Goal: Feedback & Contribution: Submit feedback/report problem

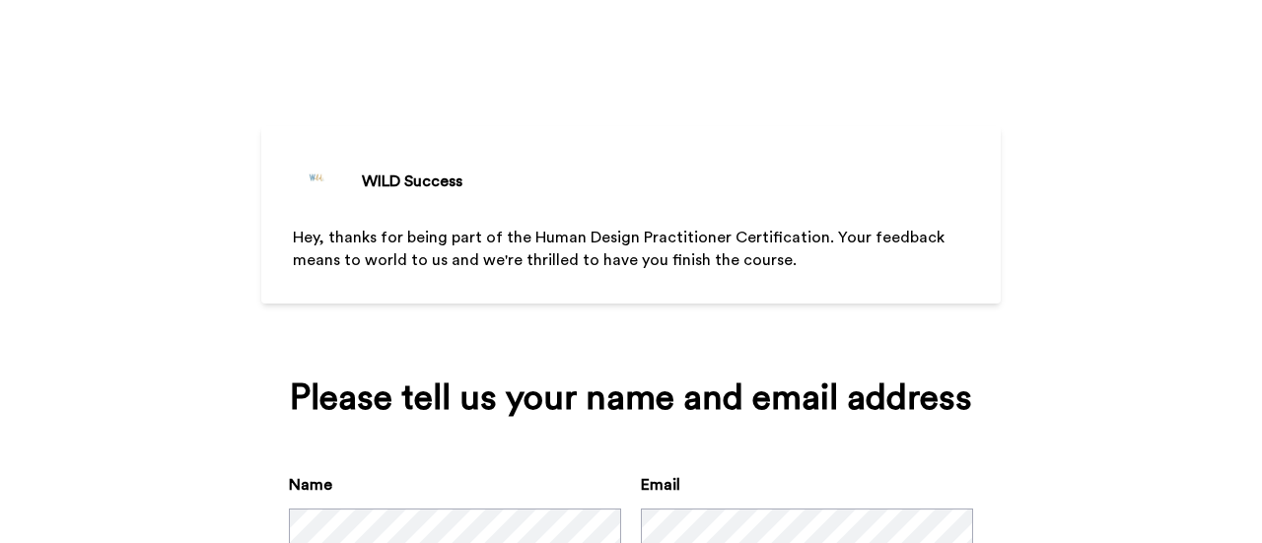
scroll to position [146, 0]
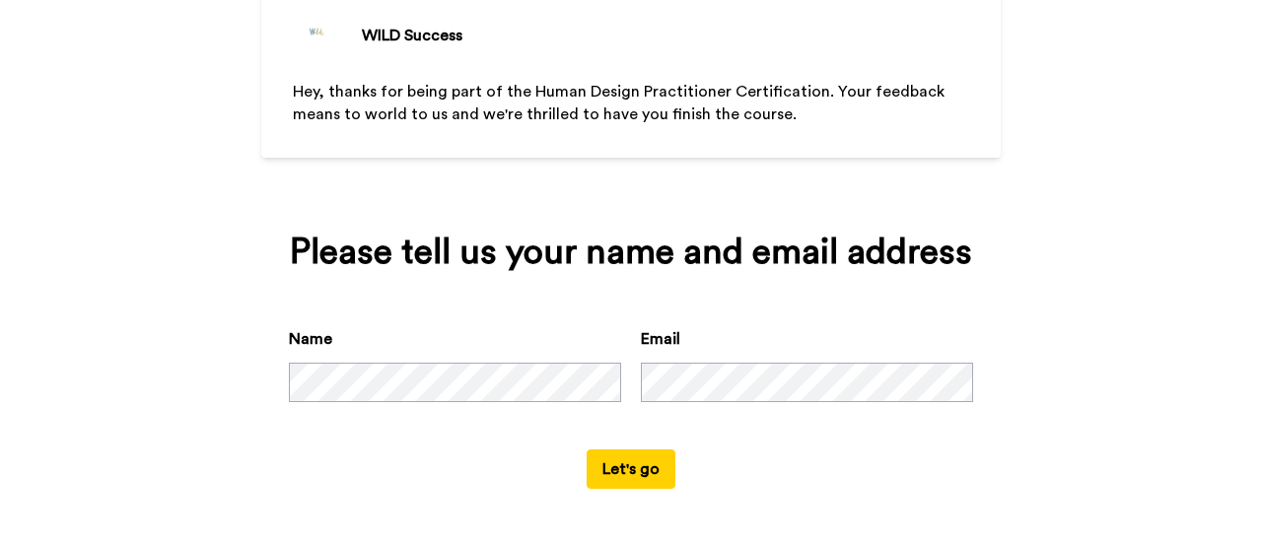
click at [629, 470] on button "Let's go" at bounding box center [631, 469] width 89 height 39
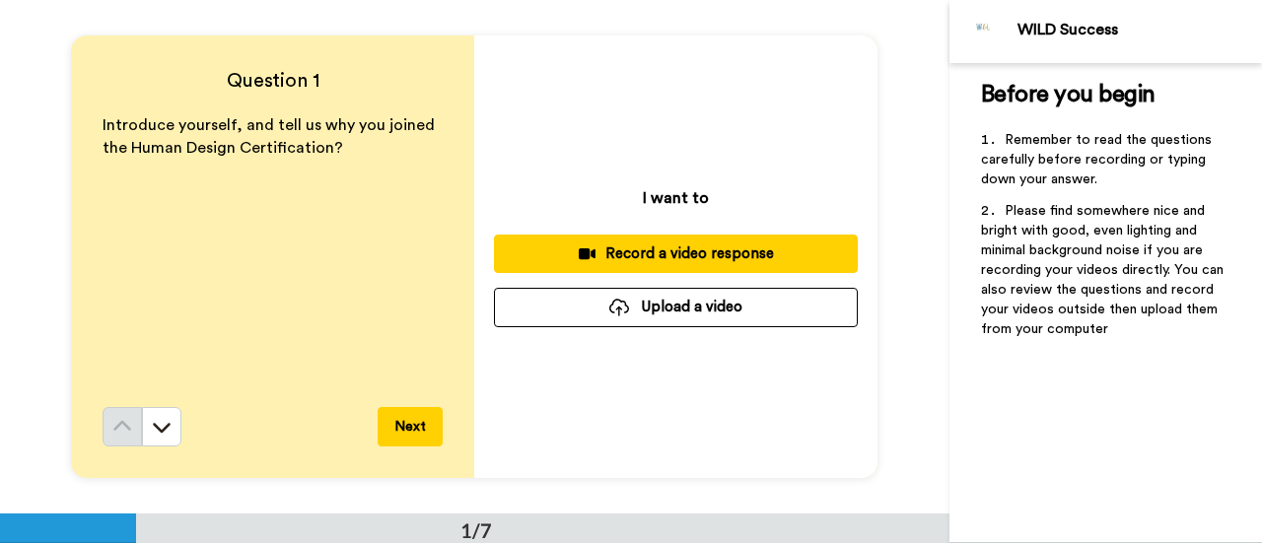
click at [622, 246] on div "Record a video response" at bounding box center [676, 254] width 332 height 21
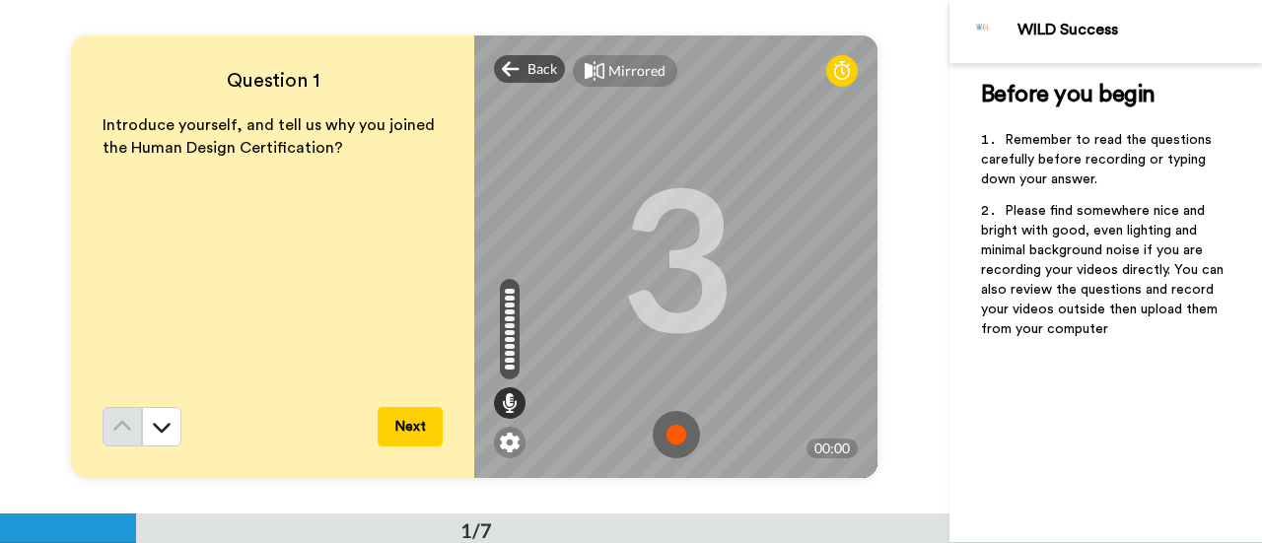
click at [672, 427] on img at bounding box center [676, 434] width 47 height 47
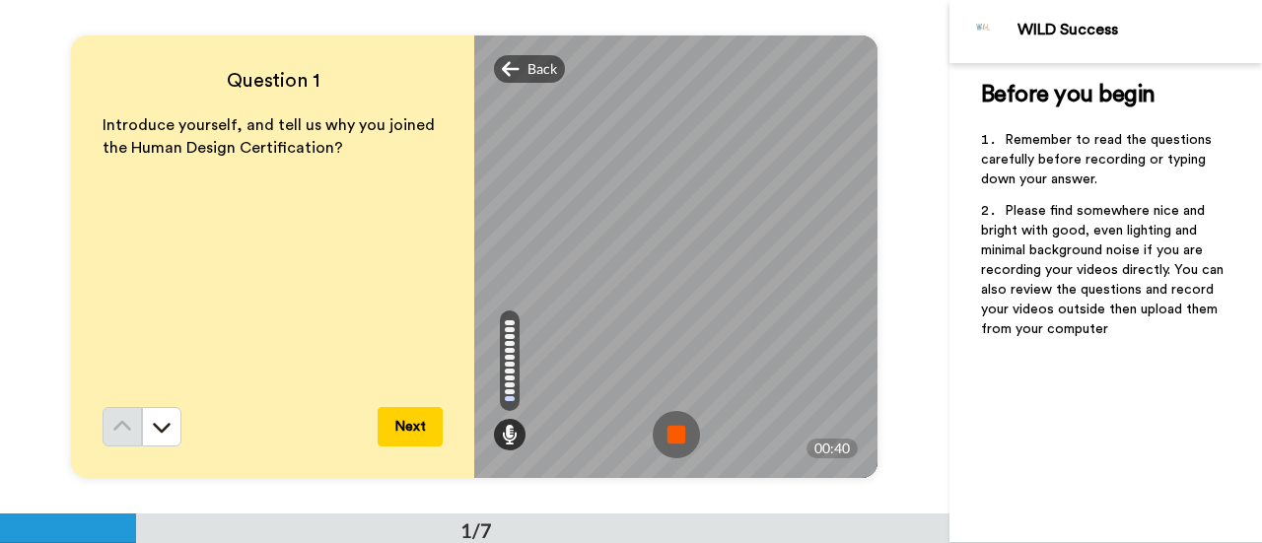
click at [666, 432] on img at bounding box center [676, 434] width 47 height 47
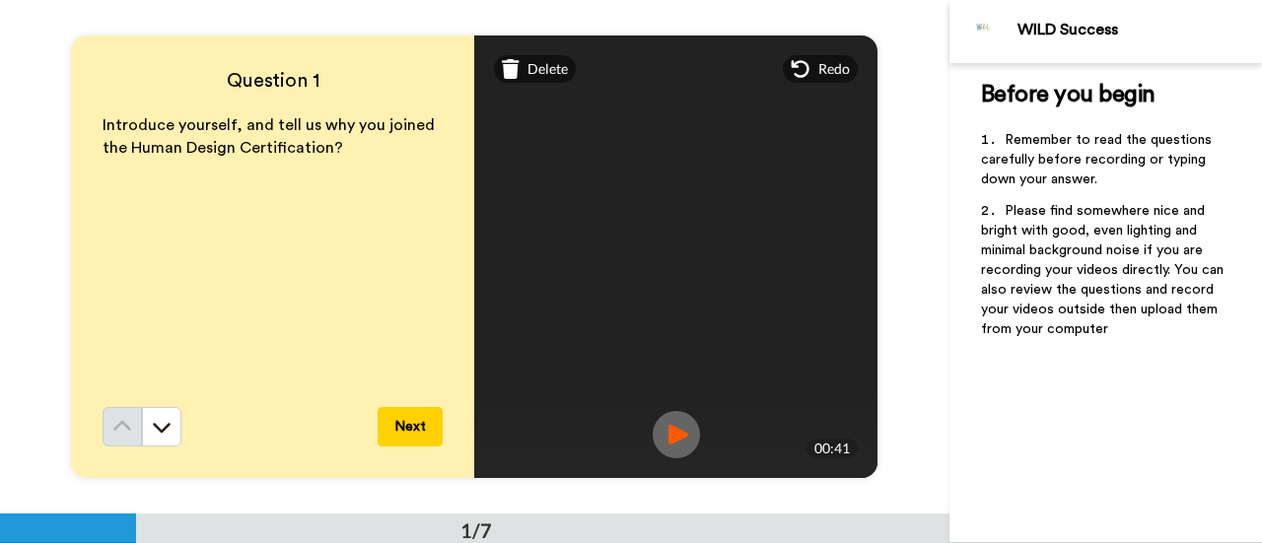
click at [412, 423] on button "Next" at bounding box center [410, 426] width 65 height 39
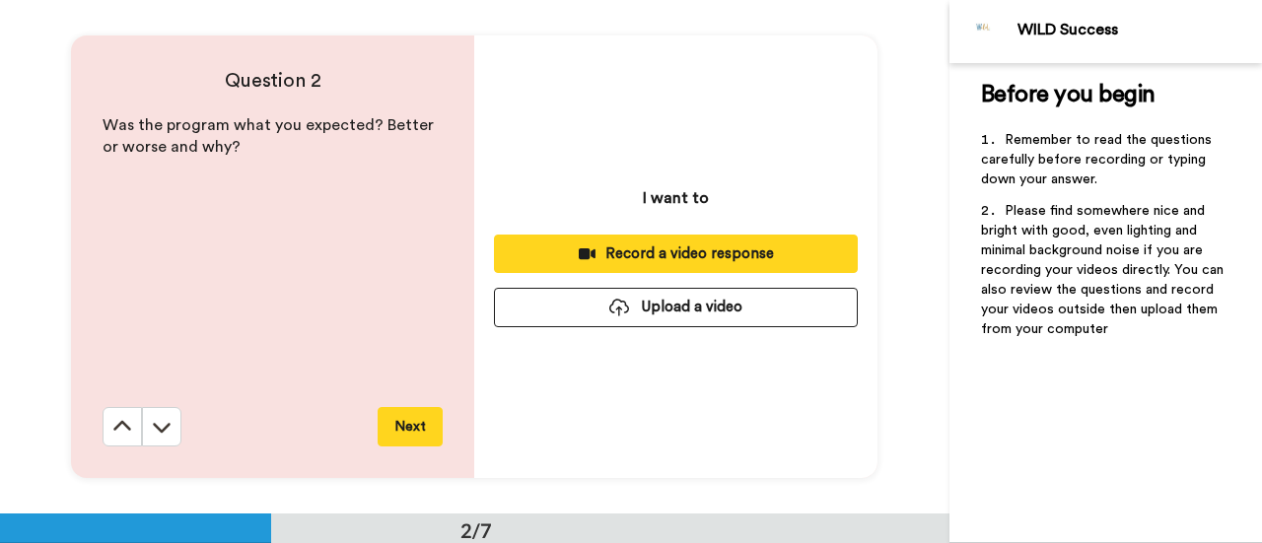
scroll to position [515, 0]
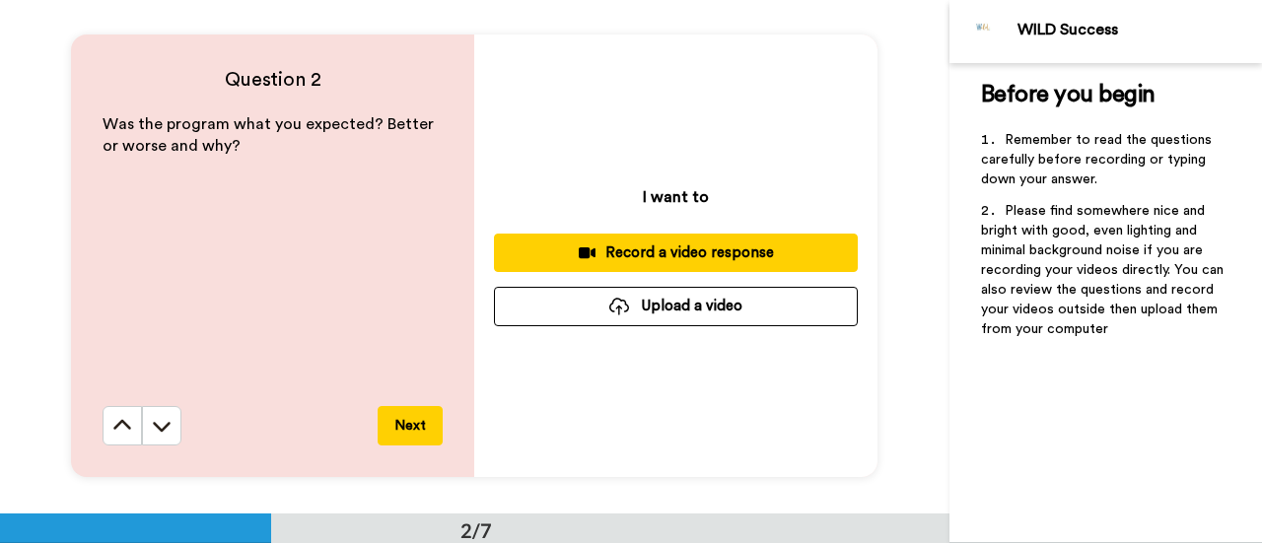
click at [663, 259] on div "Record a video response" at bounding box center [676, 253] width 332 height 21
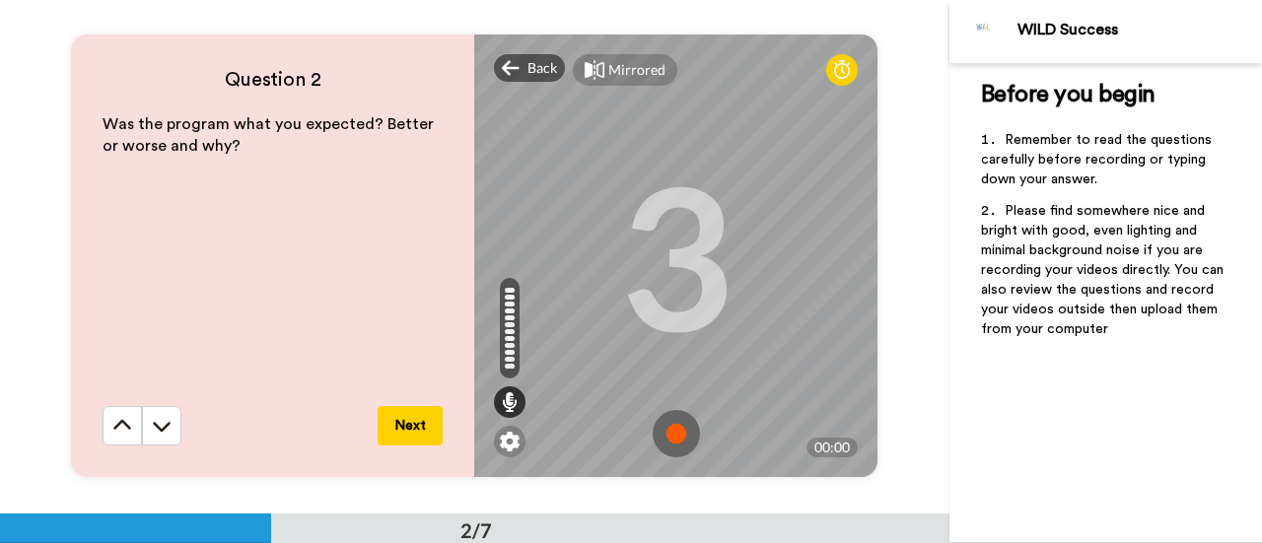
click at [676, 440] on img at bounding box center [676, 433] width 47 height 47
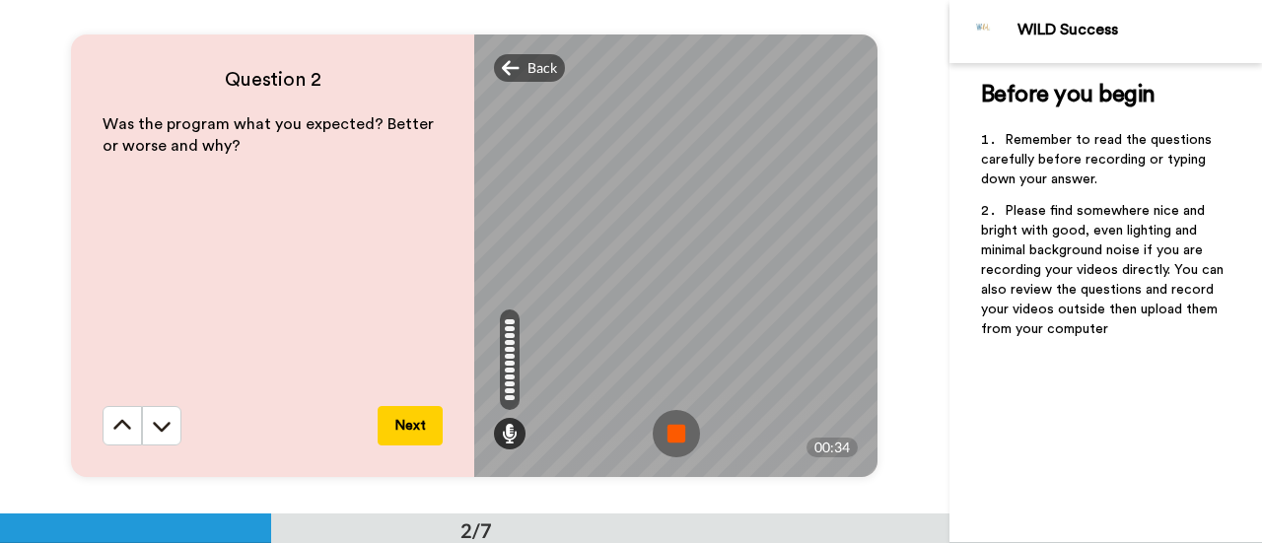
click at [396, 425] on button "Next" at bounding box center [410, 425] width 65 height 39
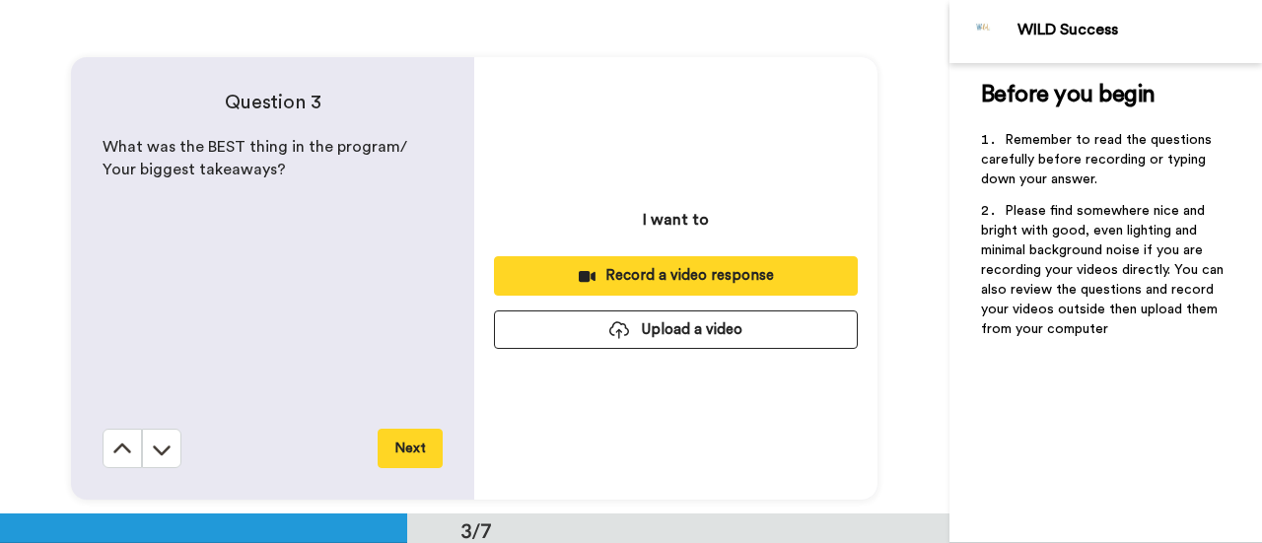
scroll to position [1029, 0]
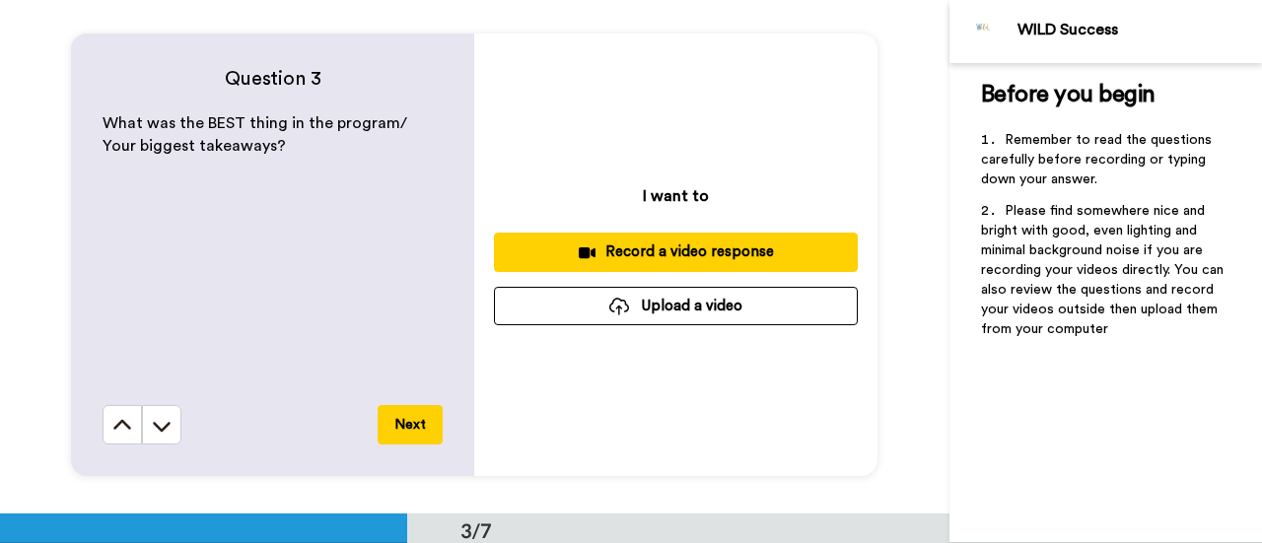
click at [404, 429] on button "Next" at bounding box center [410, 424] width 65 height 39
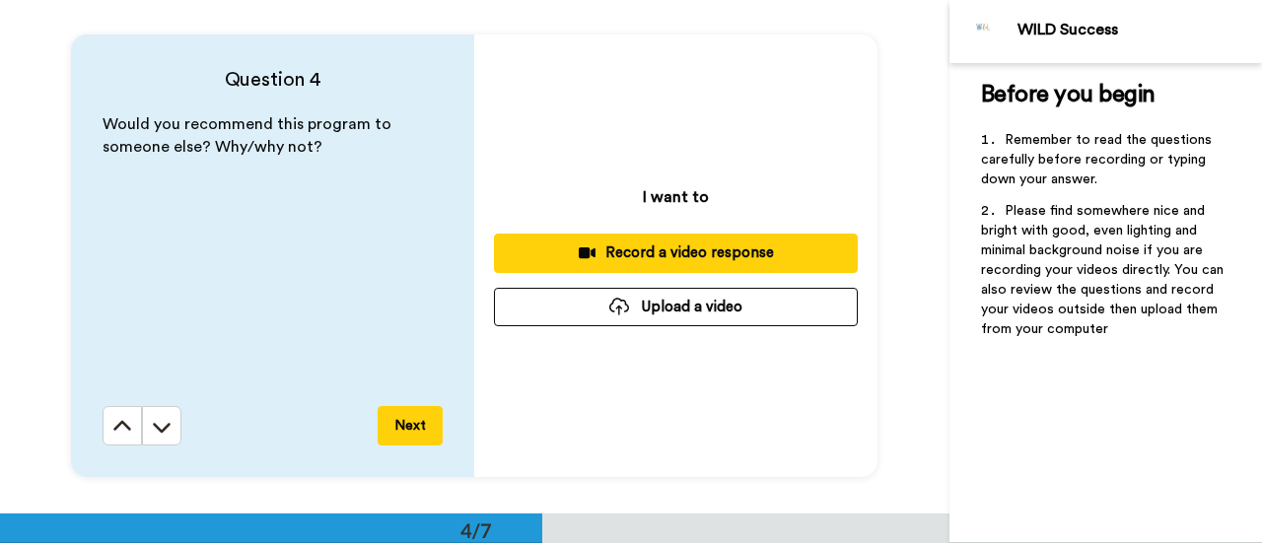
scroll to position [1543, 0]
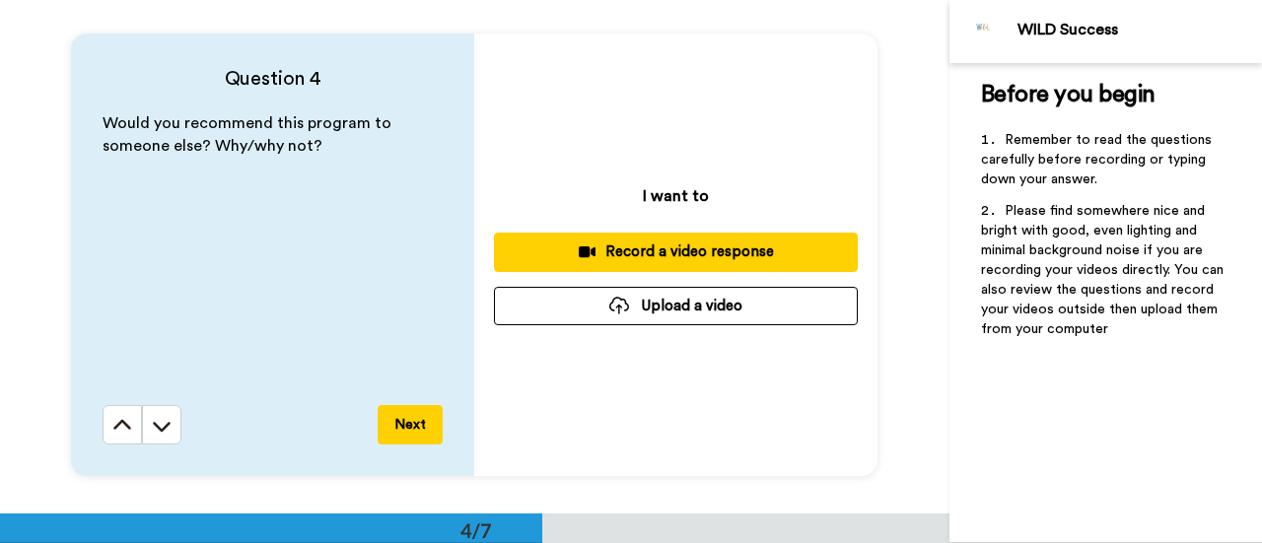
click at [118, 428] on icon at bounding box center [122, 426] width 20 height 20
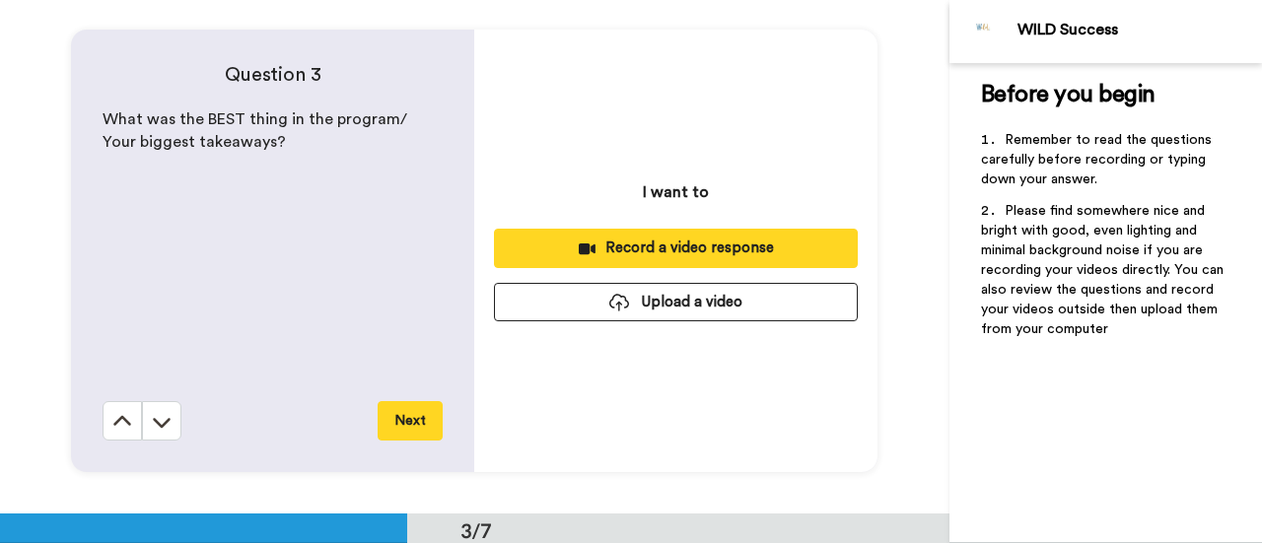
scroll to position [1029, 0]
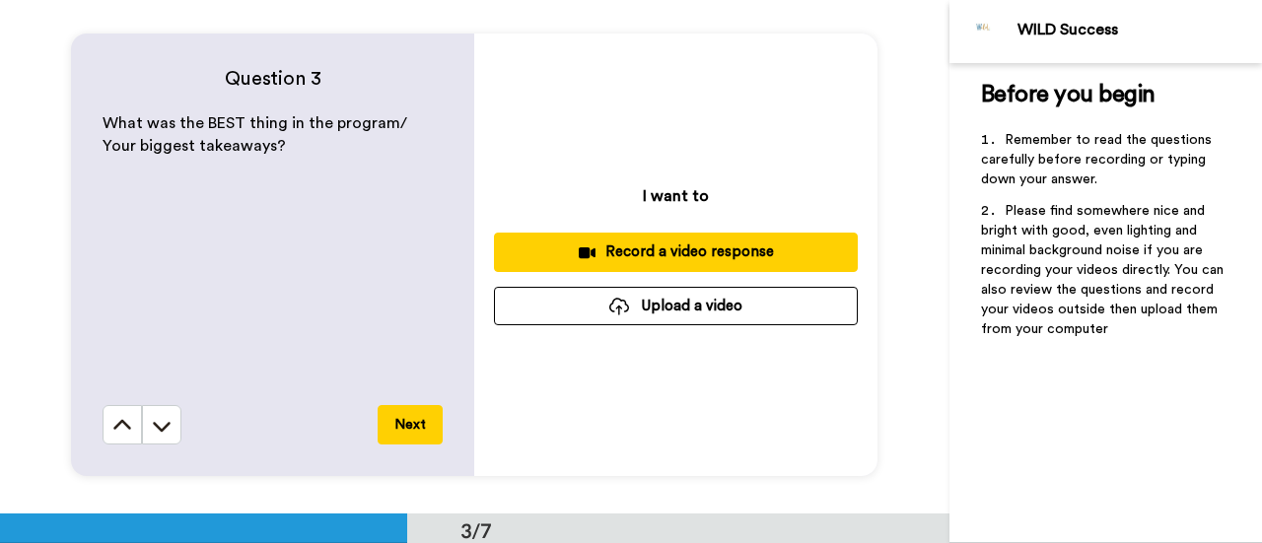
click at [705, 248] on div "Record a video response" at bounding box center [676, 252] width 332 height 21
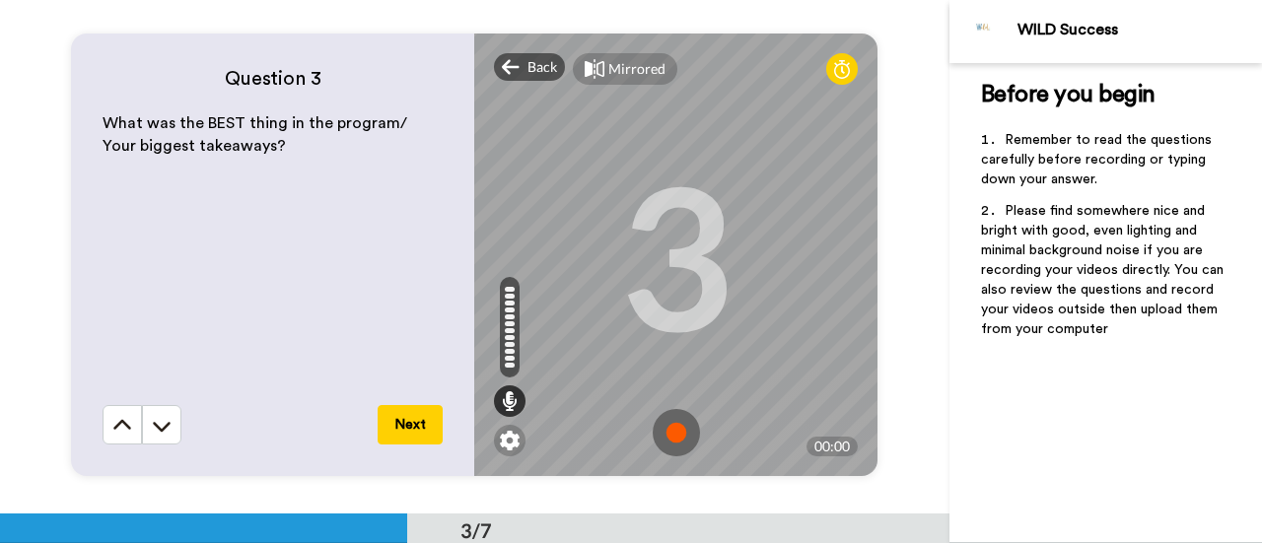
click at [673, 433] on img at bounding box center [676, 432] width 47 height 47
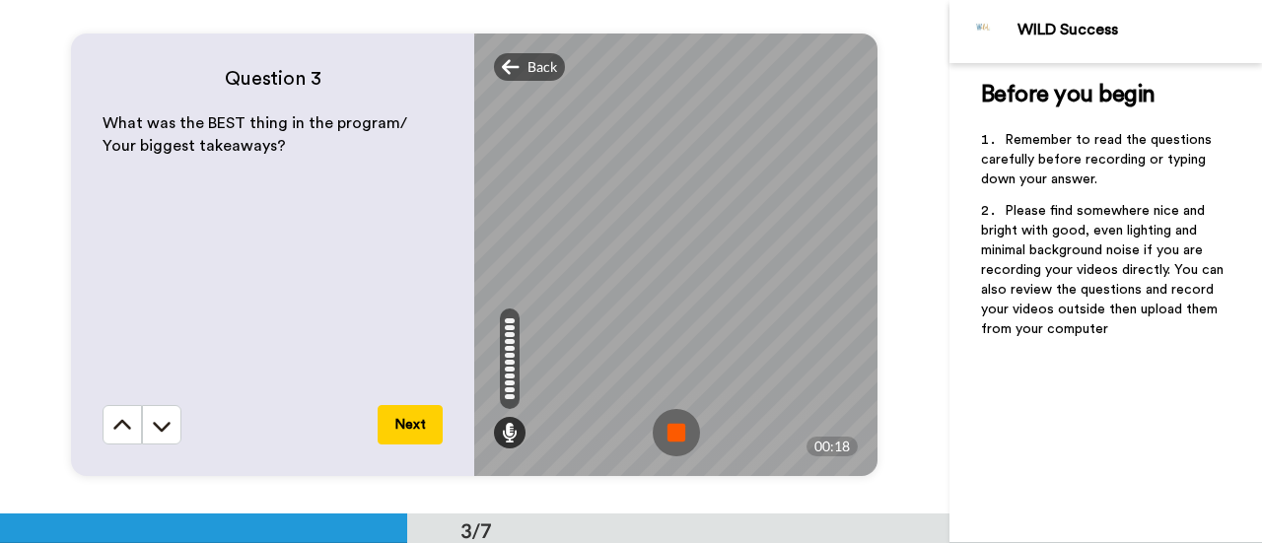
click at [393, 423] on button "Next" at bounding box center [410, 424] width 65 height 39
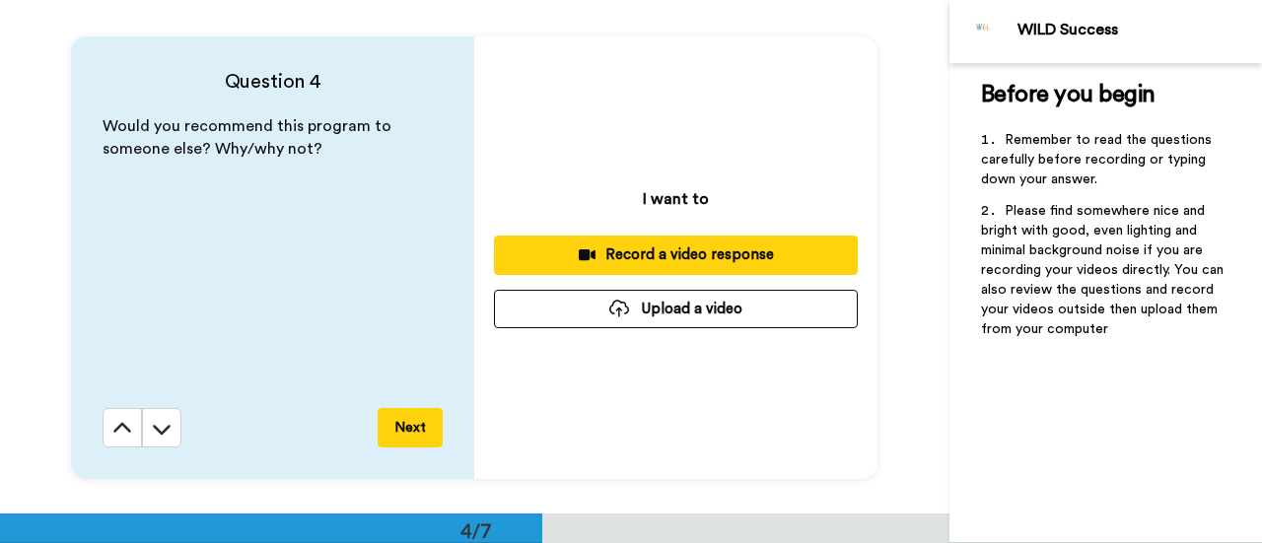
scroll to position [1543, 0]
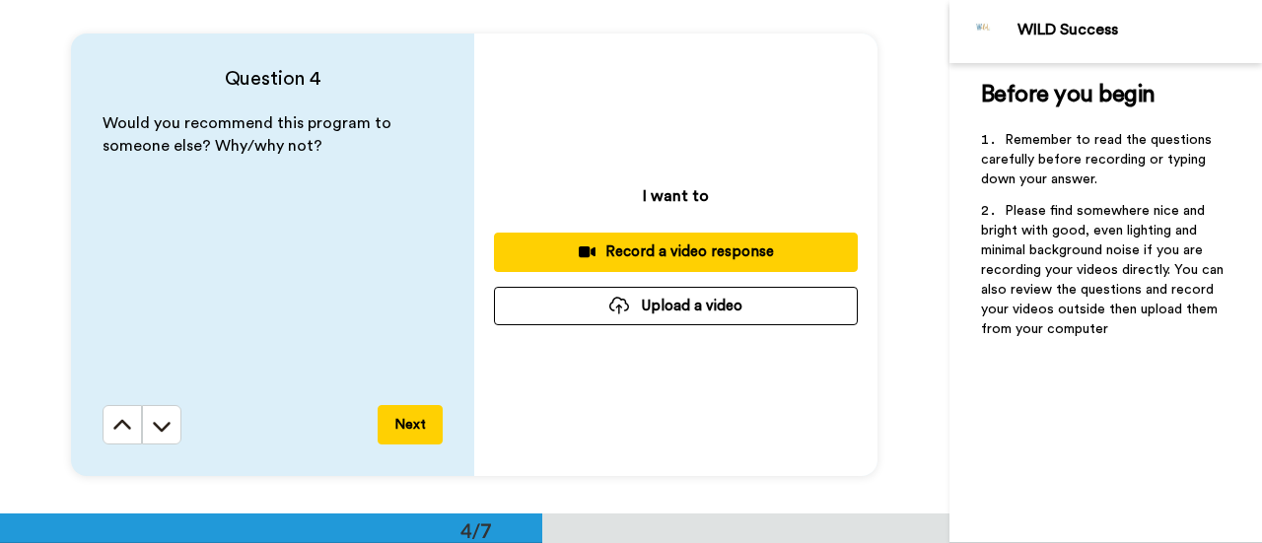
click at [425, 425] on button "Next" at bounding box center [410, 424] width 65 height 39
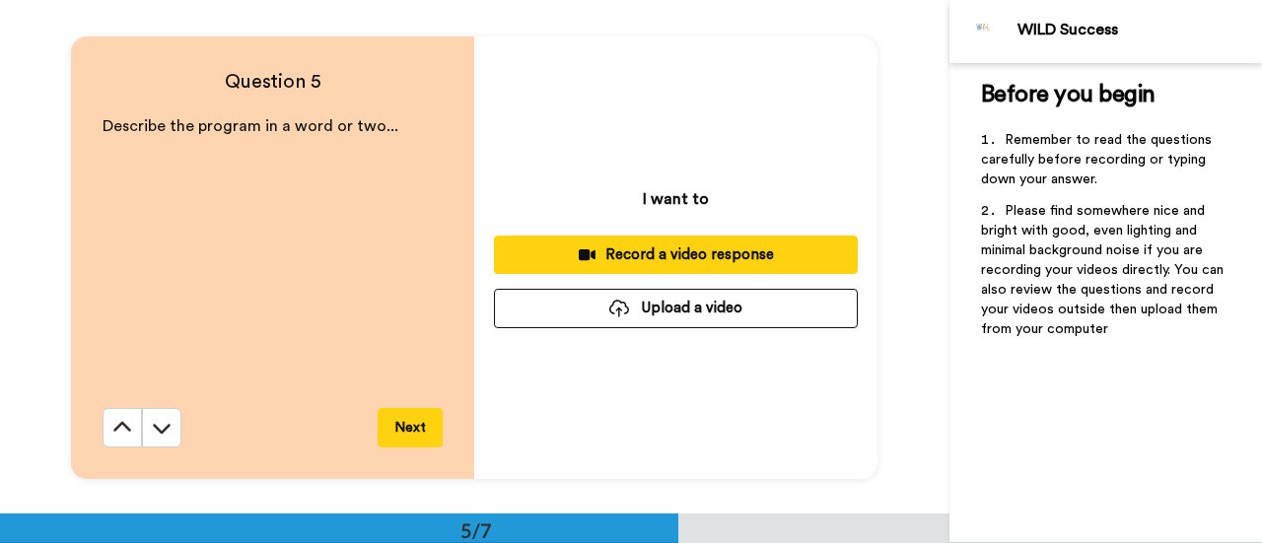
scroll to position [2056, 0]
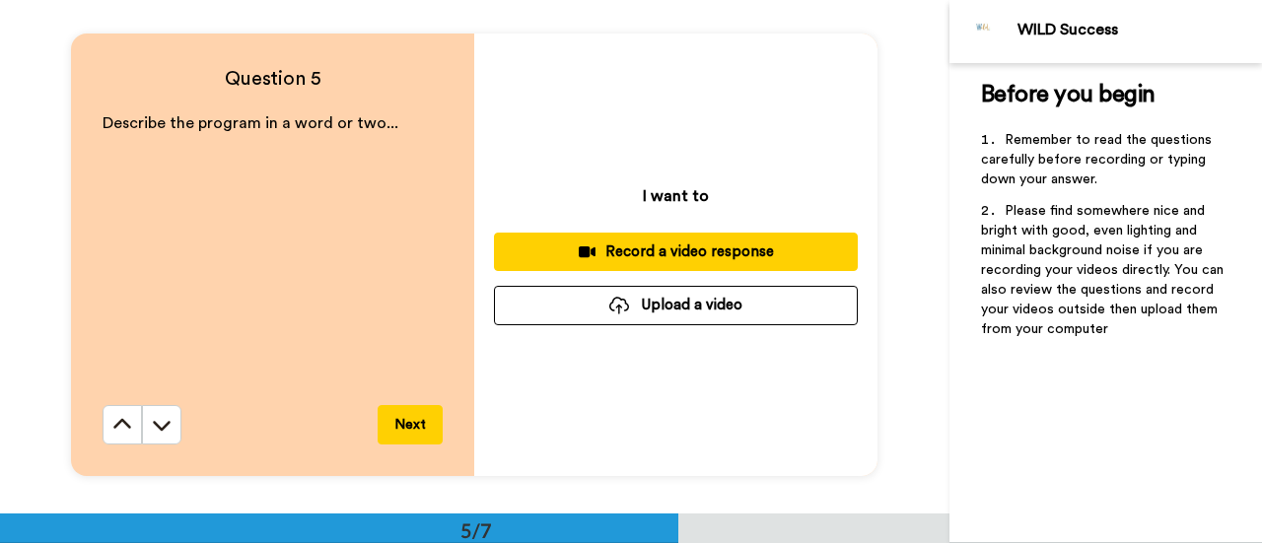
click at [152, 428] on icon at bounding box center [162, 425] width 20 height 20
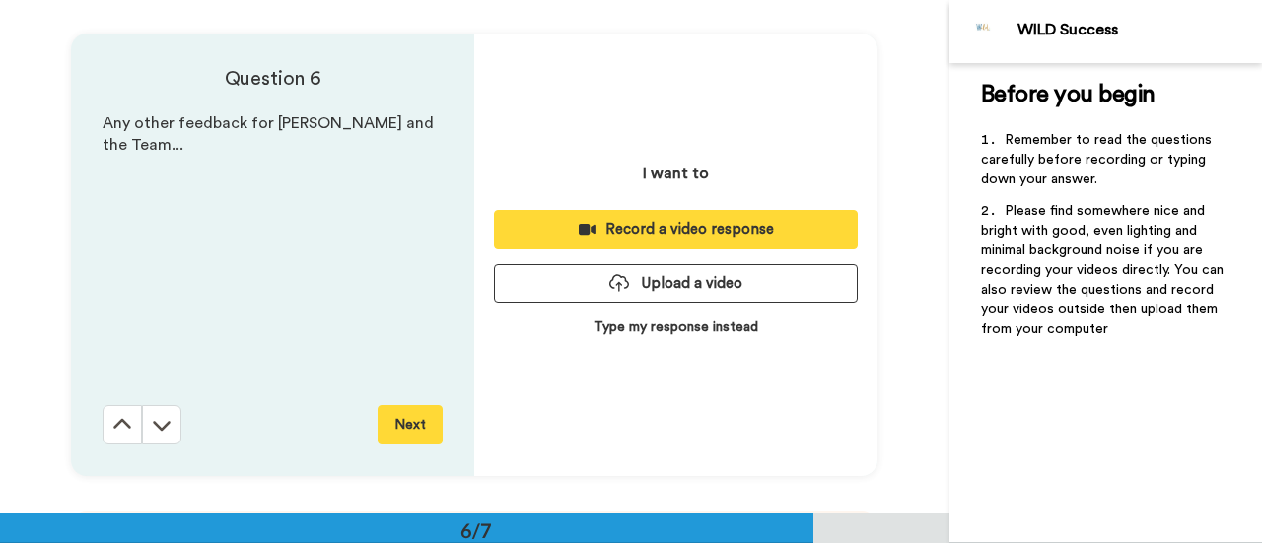
scroll to position [2570, 0]
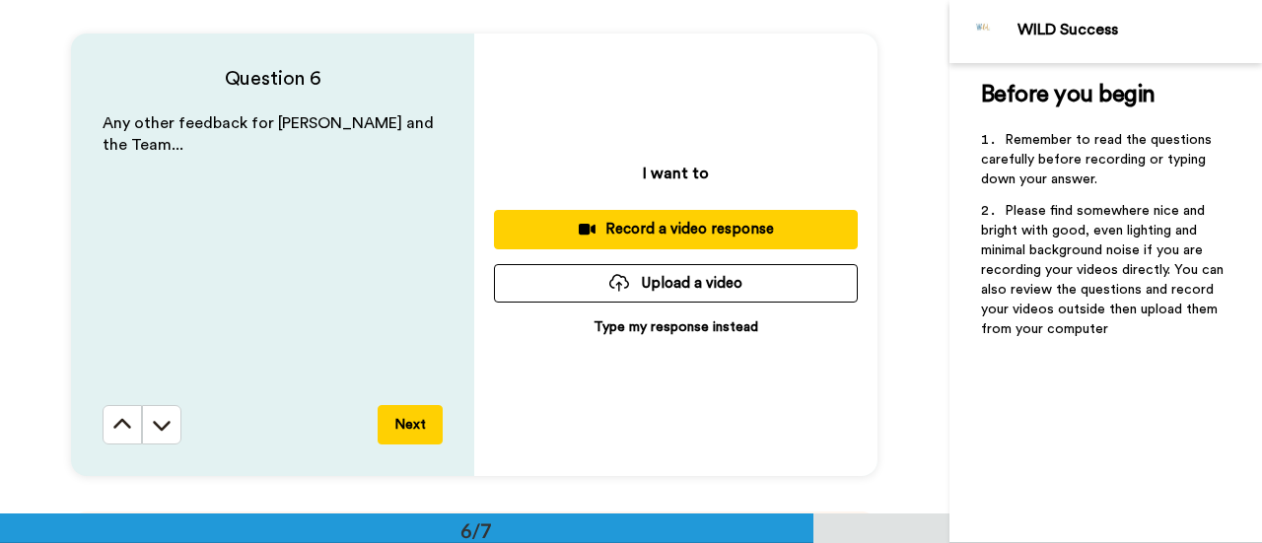
click at [108, 413] on button at bounding box center [122, 424] width 39 height 39
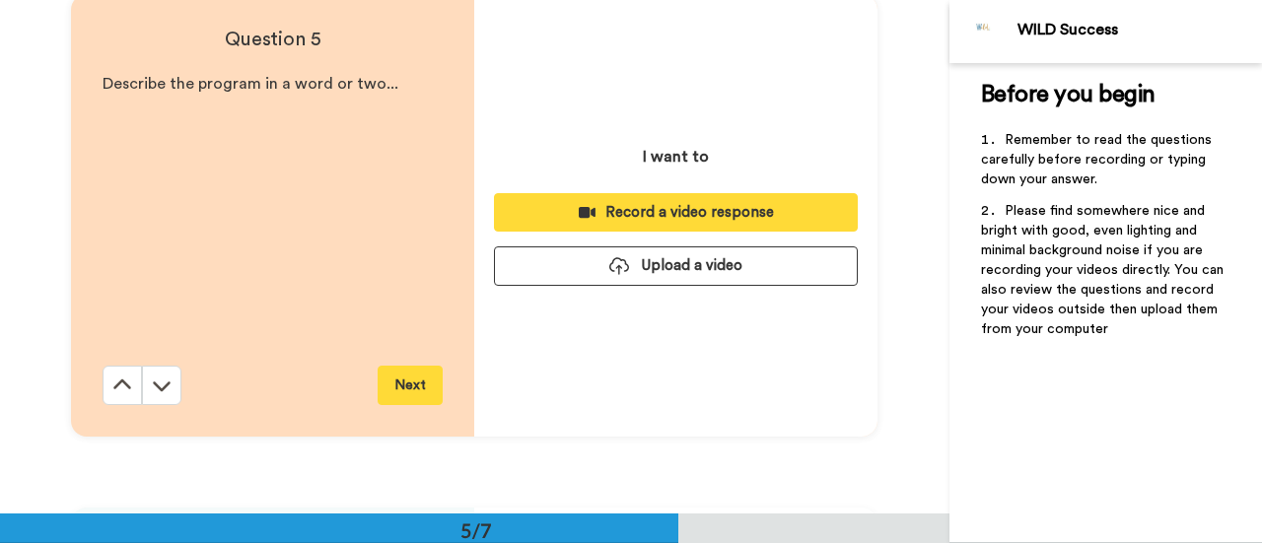
scroll to position [2056, 0]
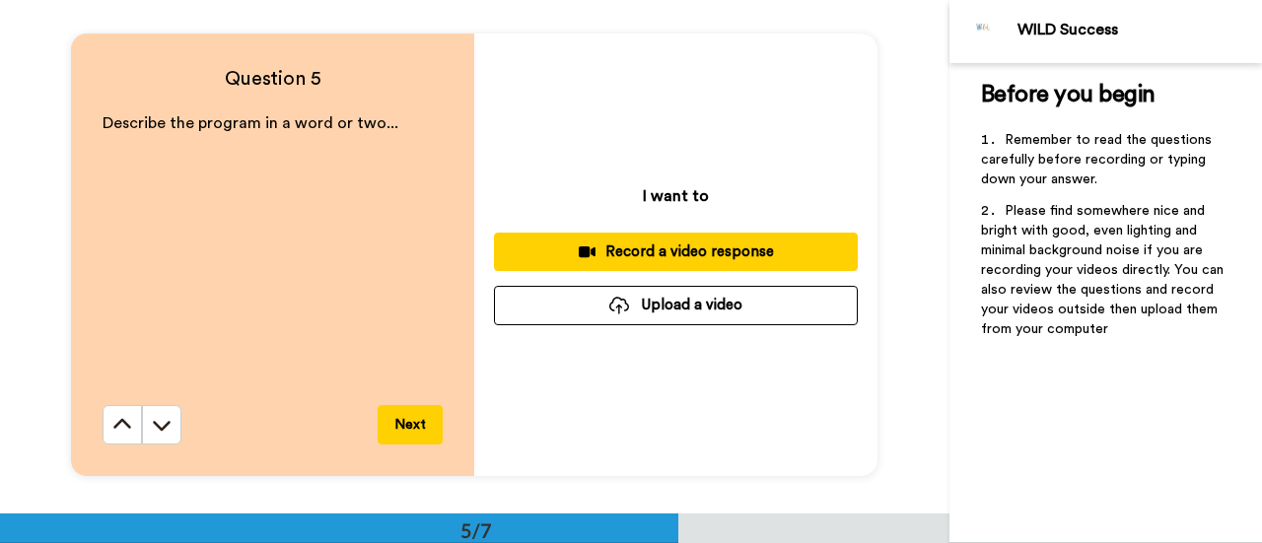
click at [116, 425] on icon at bounding box center [122, 425] width 20 height 20
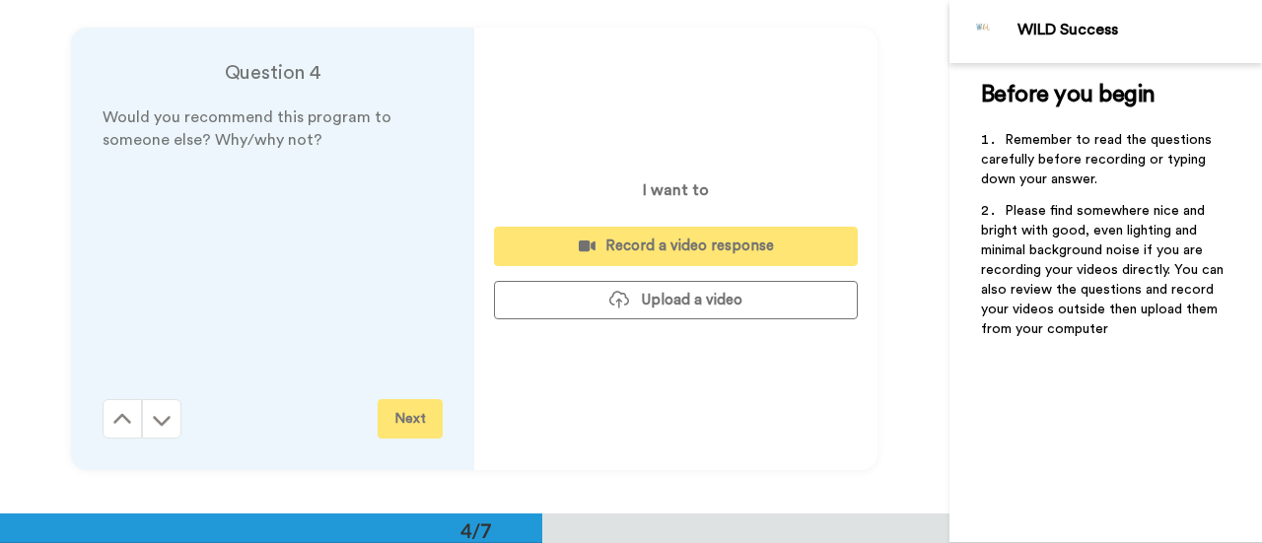
scroll to position [1543, 0]
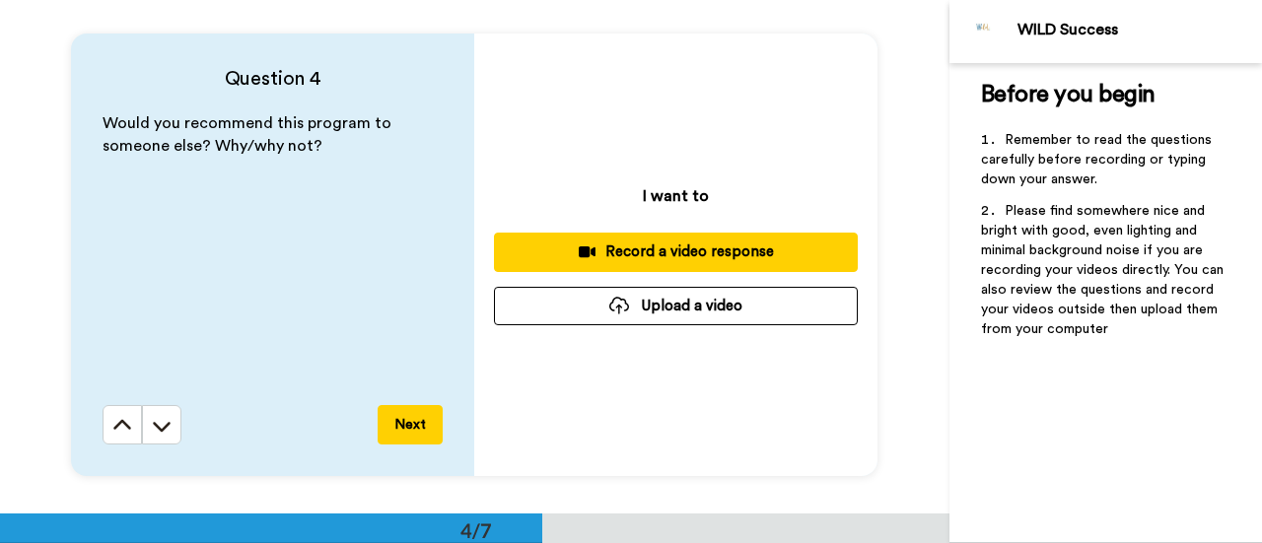
click at [669, 242] on button "Record a video response" at bounding box center [676, 252] width 364 height 38
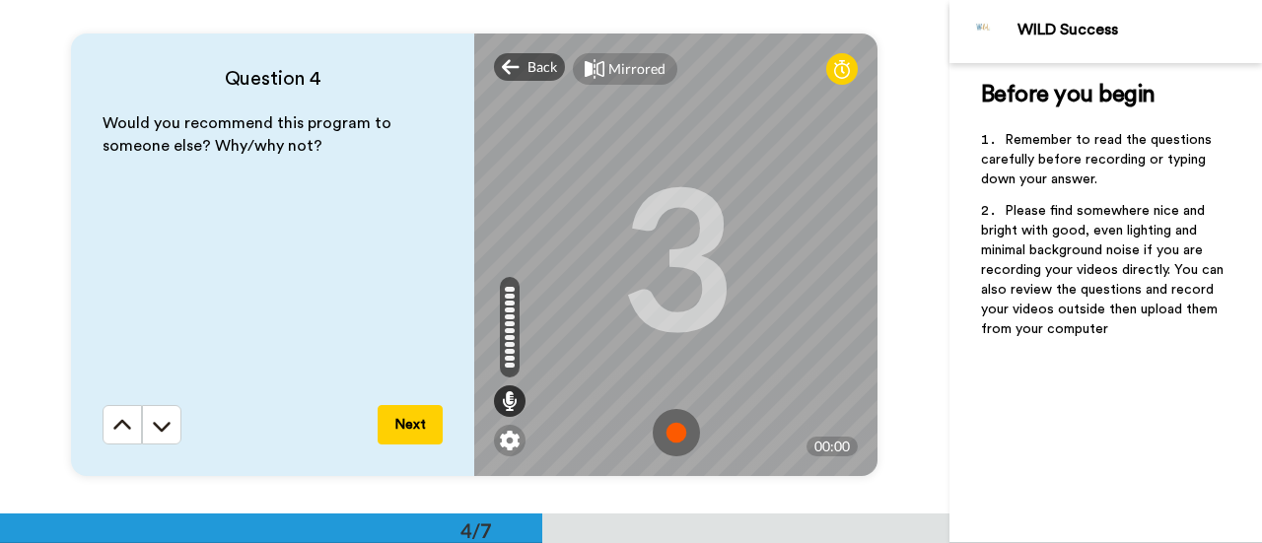
click at [677, 439] on img at bounding box center [676, 432] width 47 height 47
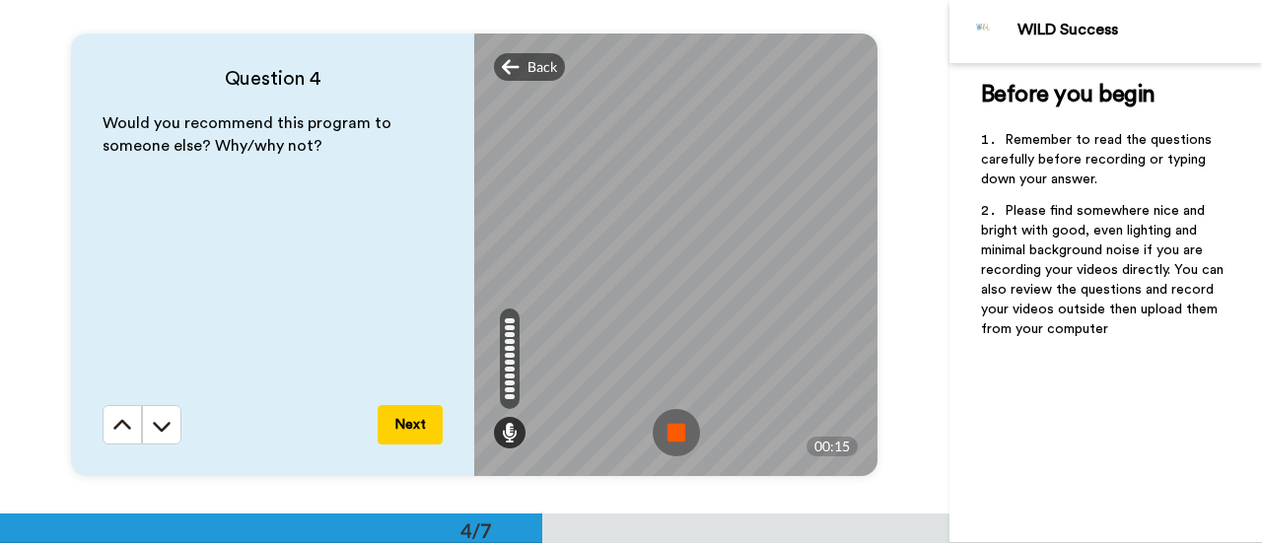
click at [422, 429] on button "Next" at bounding box center [410, 424] width 65 height 39
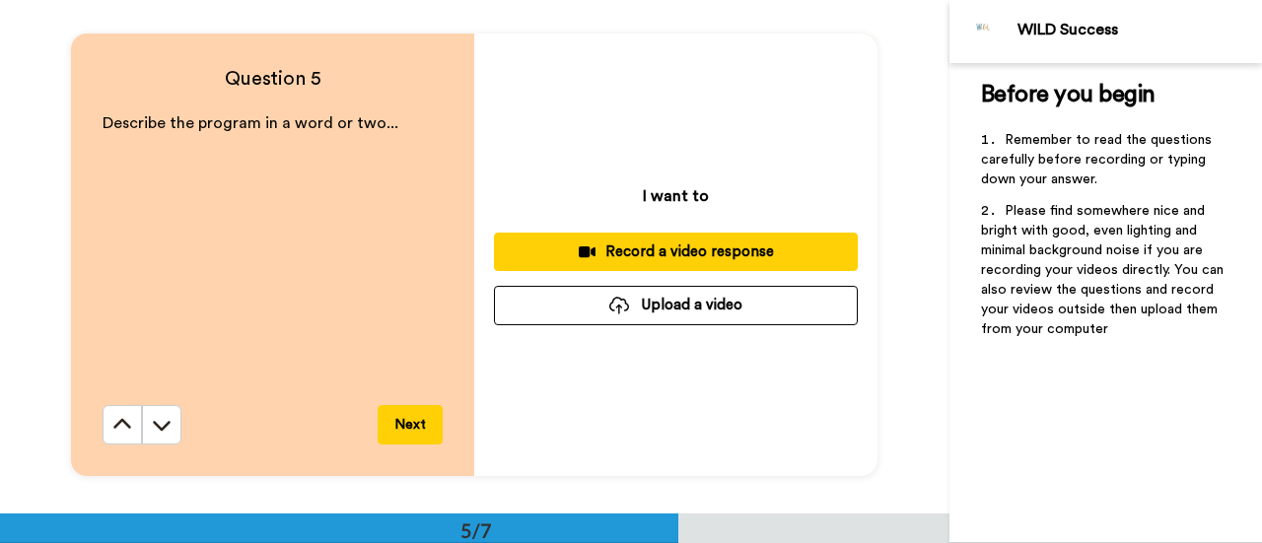
scroll to position [2056, 0]
click at [688, 250] on div "Record a video response" at bounding box center [676, 252] width 332 height 21
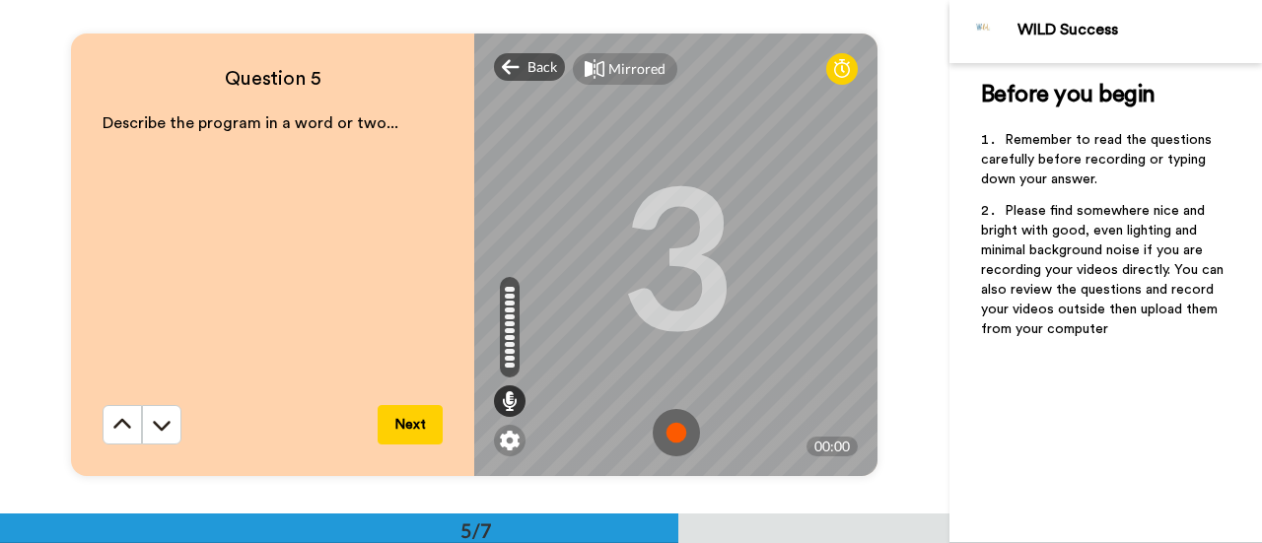
click at [668, 421] on img at bounding box center [676, 432] width 47 height 47
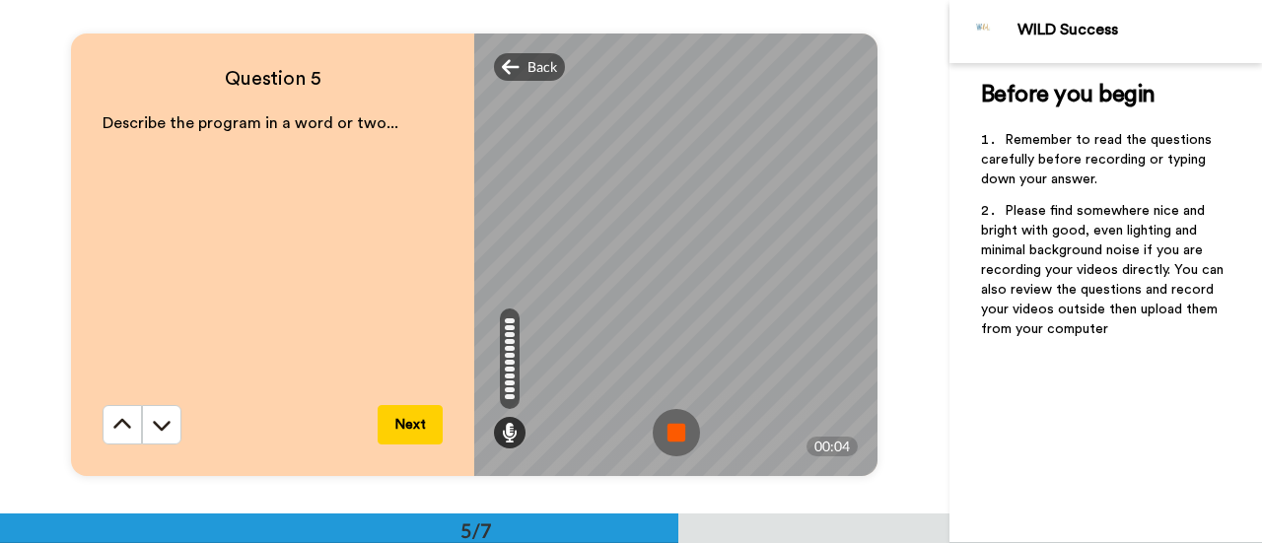
click at [669, 437] on img at bounding box center [676, 432] width 47 height 47
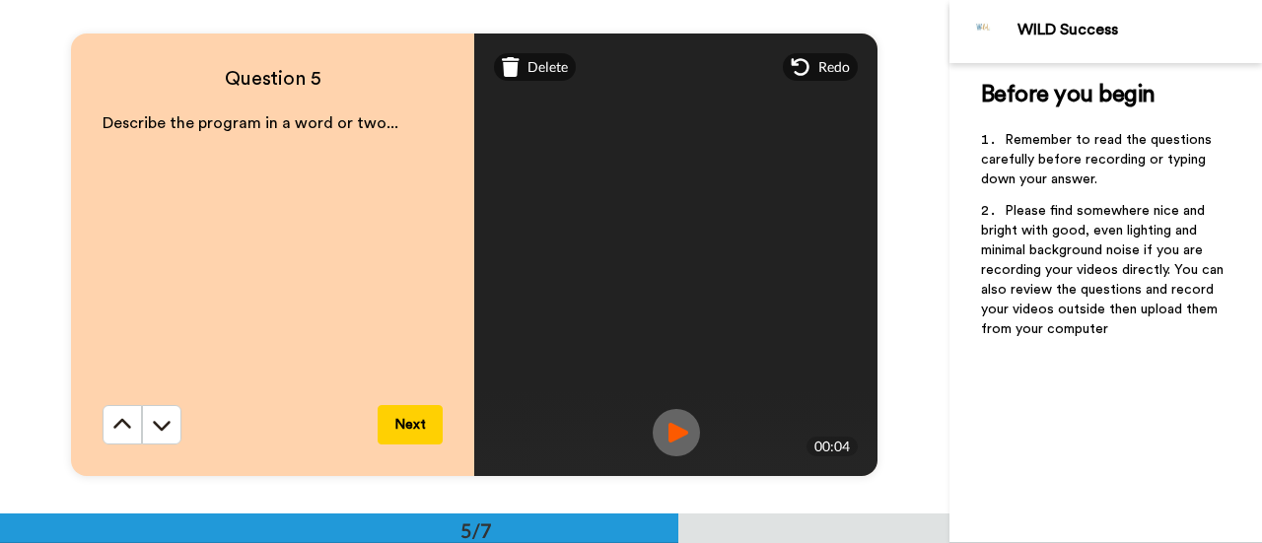
click at [408, 429] on button "Next" at bounding box center [410, 424] width 65 height 39
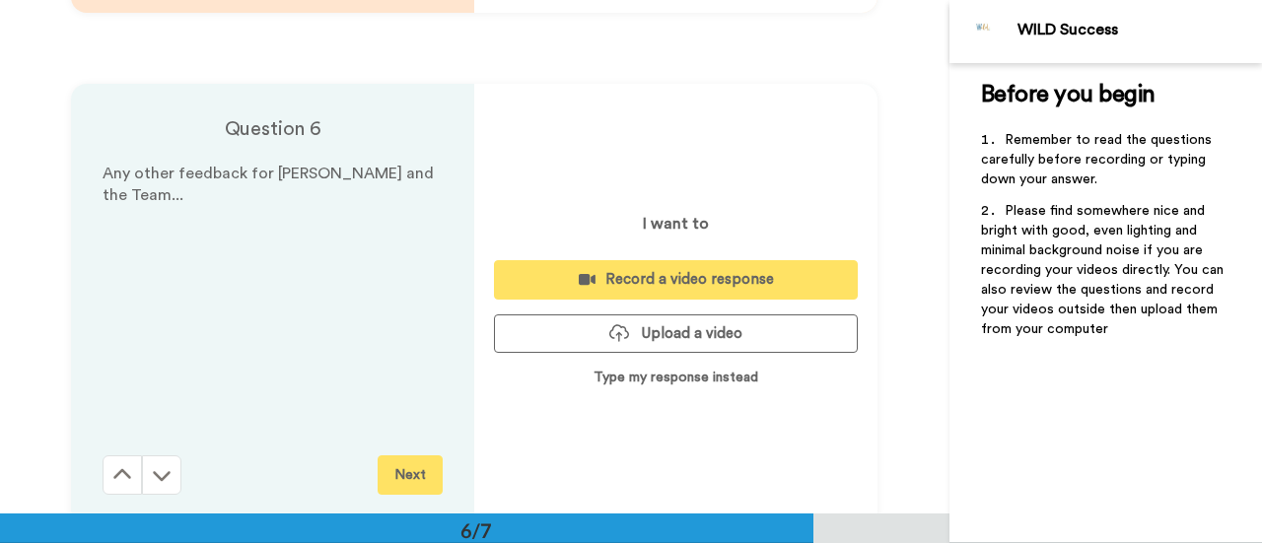
scroll to position [2570, 0]
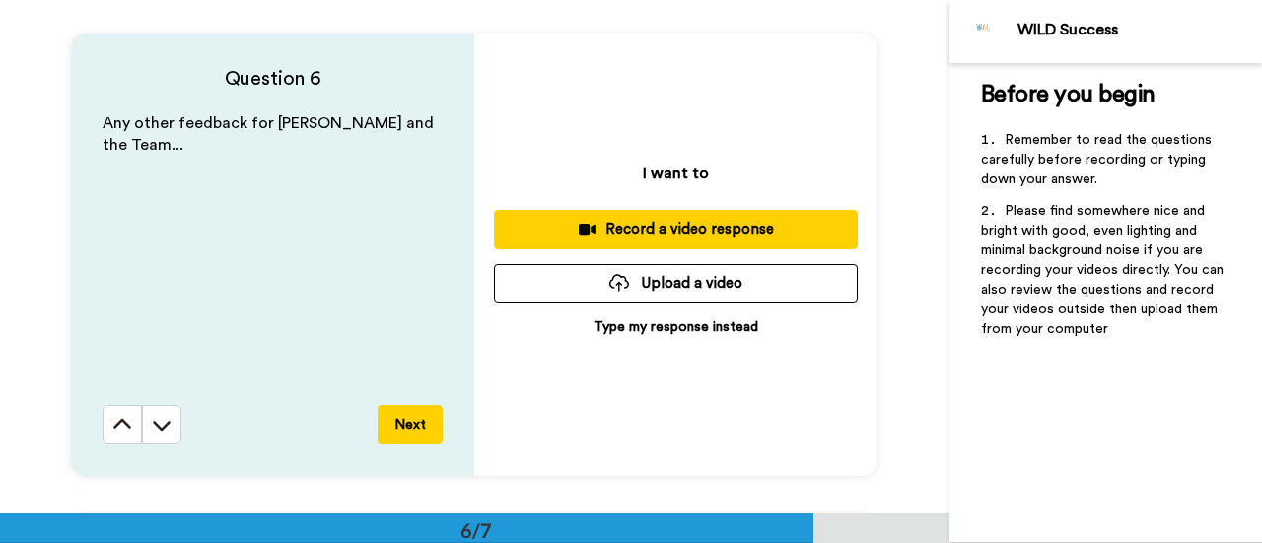
click at [675, 231] on div "Record a video response" at bounding box center [676, 229] width 332 height 21
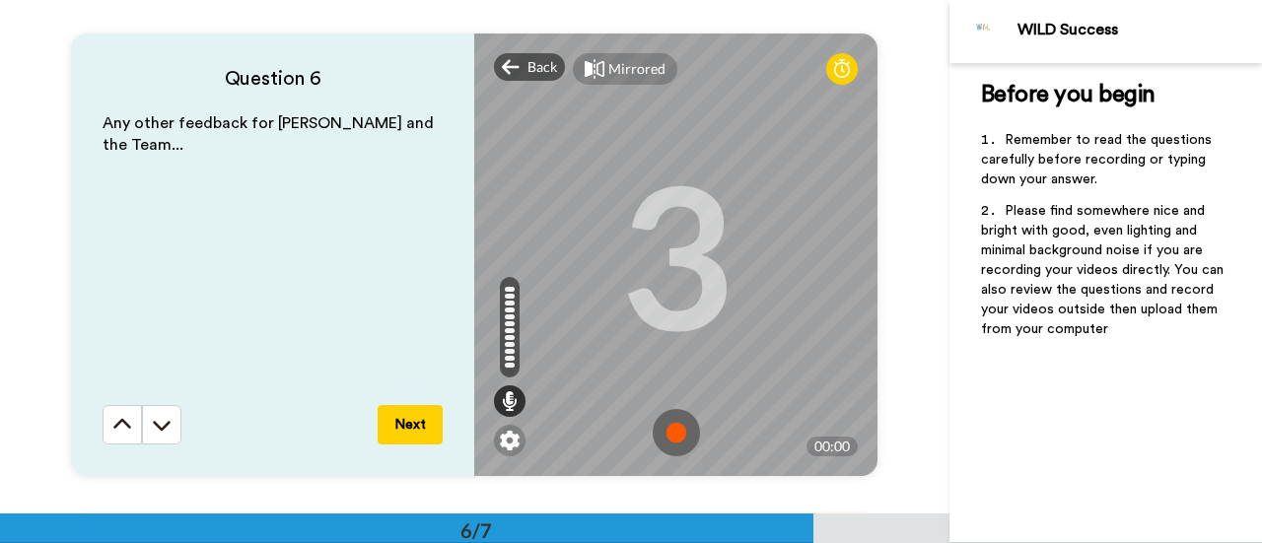
click at [669, 433] on img at bounding box center [676, 432] width 47 height 47
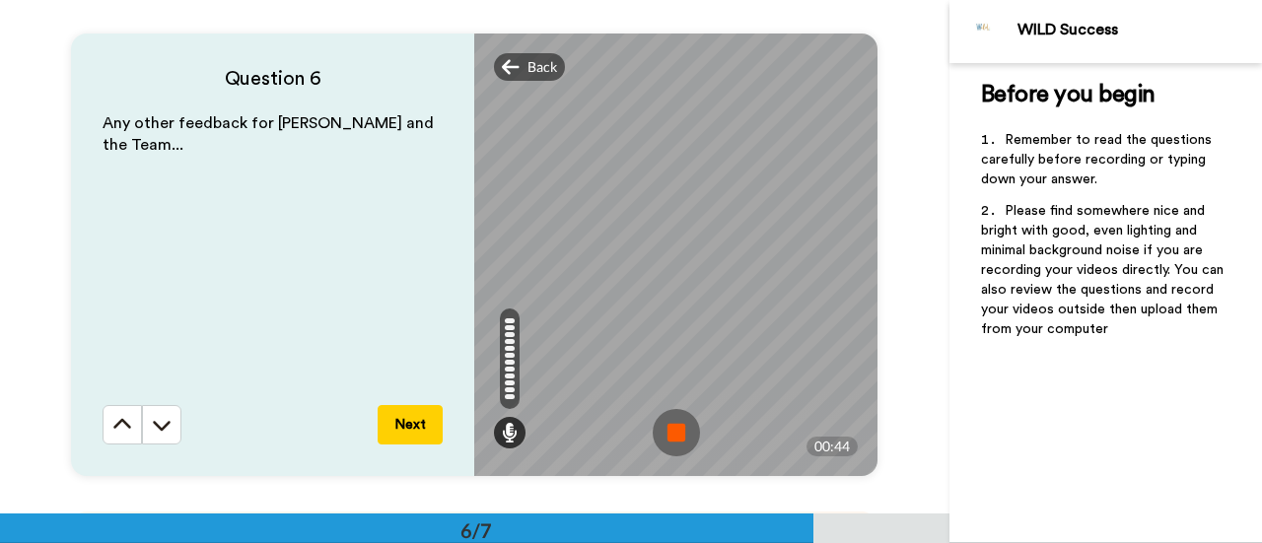
click at [673, 437] on img at bounding box center [676, 432] width 47 height 47
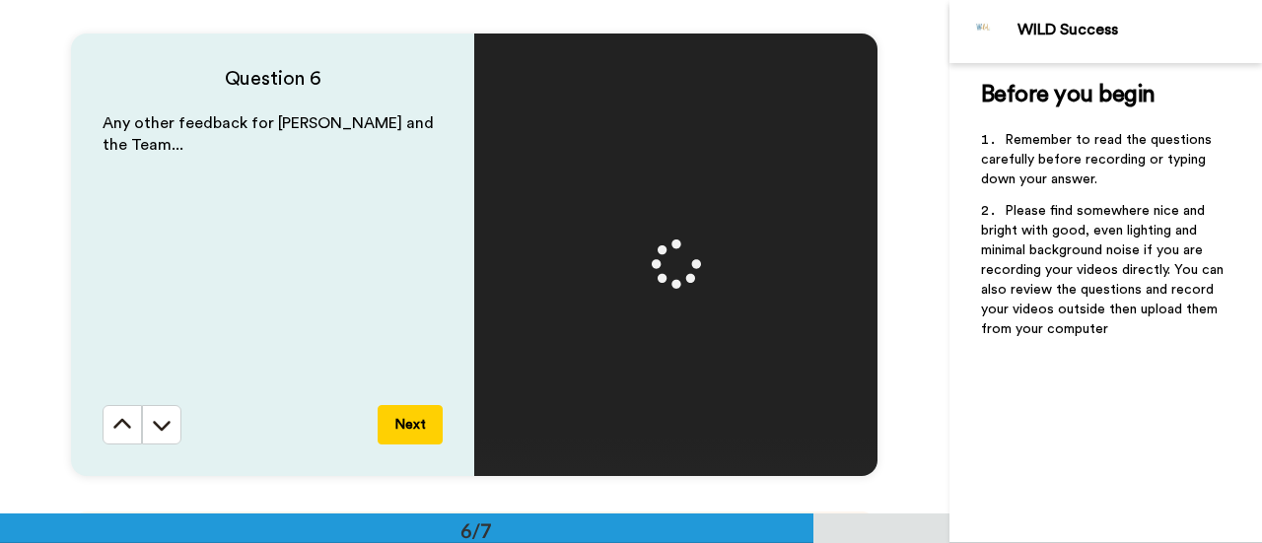
click at [408, 421] on button "Next" at bounding box center [410, 424] width 65 height 39
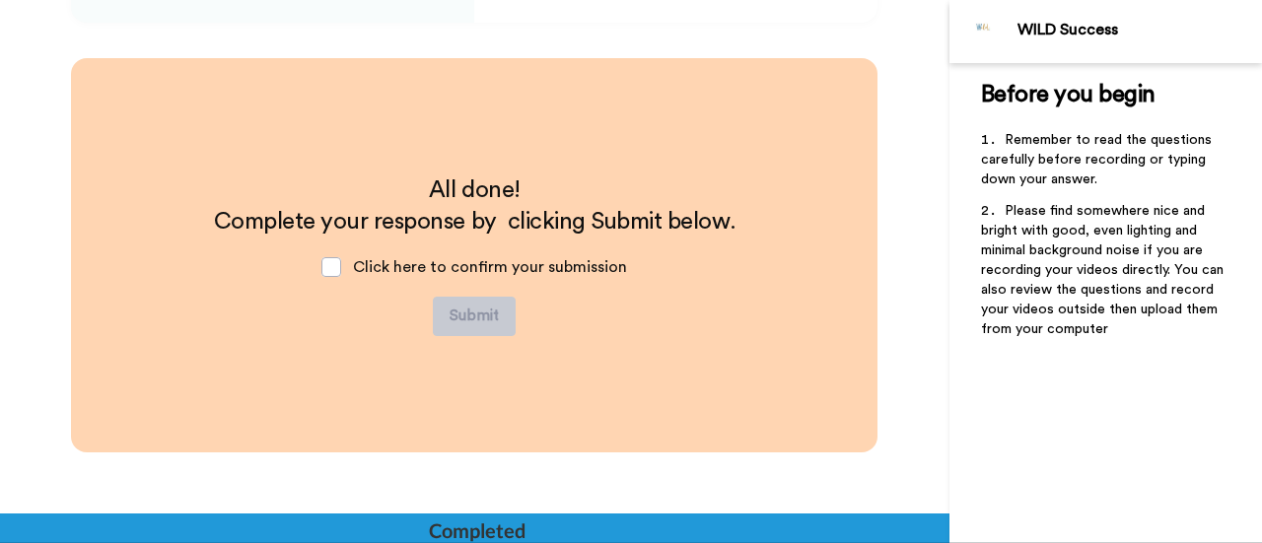
scroll to position [3025, 0]
click at [330, 261] on span at bounding box center [332, 266] width 20 height 20
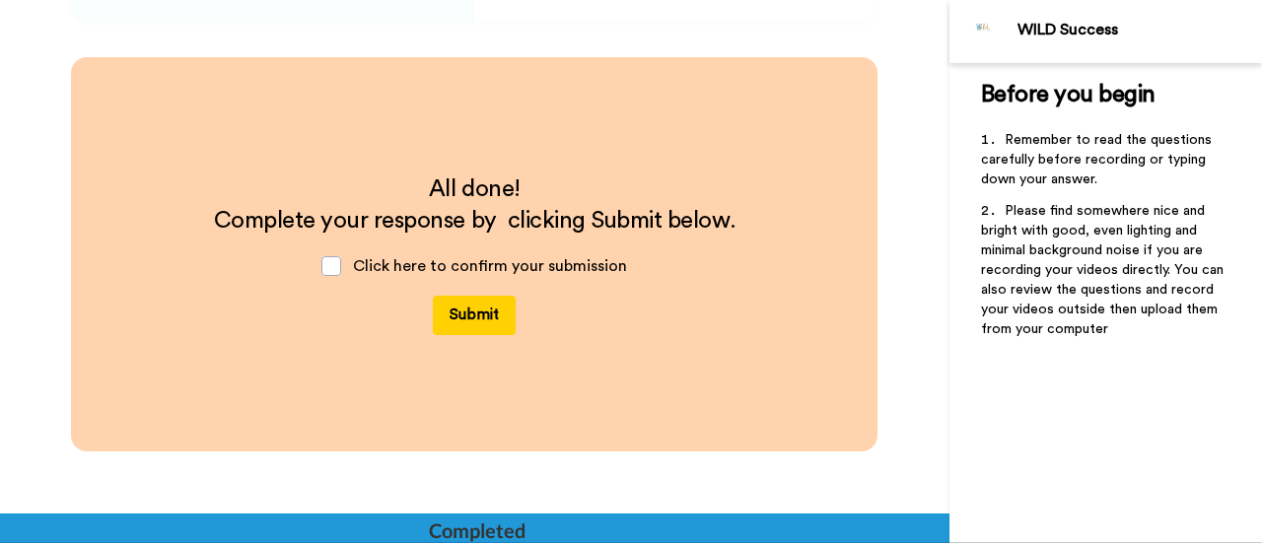
click at [474, 309] on button "Submit" at bounding box center [474, 315] width 83 height 39
